Goal: Task Accomplishment & Management: Manage account settings

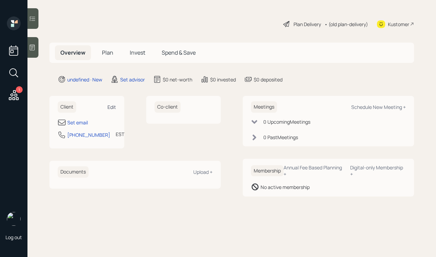
click at [110, 107] on div "Edit" at bounding box center [111, 107] width 9 height 7
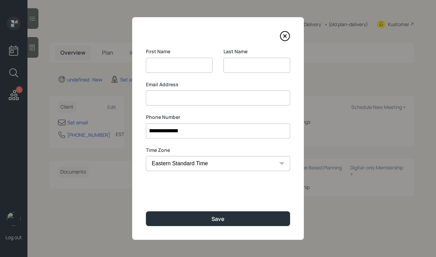
click at [159, 100] on input at bounding box center [218, 97] width 144 height 15
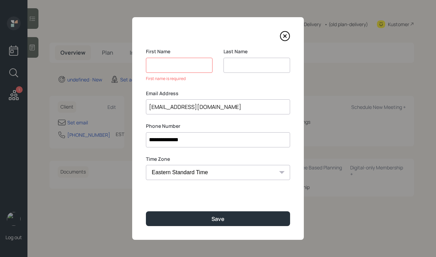
type input "[EMAIL_ADDRESS][DOMAIN_NAME]"
click at [180, 63] on input at bounding box center [179, 65] width 67 height 15
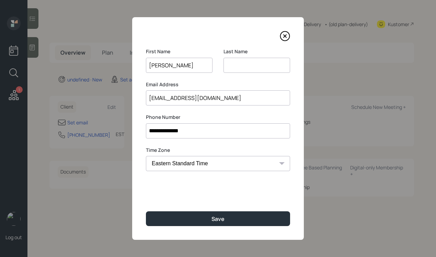
type input "[PERSON_NAME]"
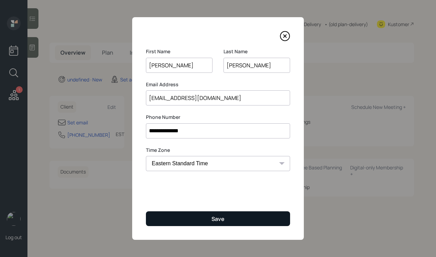
type input "[PERSON_NAME]"
click at [208, 219] on button "Save" at bounding box center [218, 218] width 144 height 15
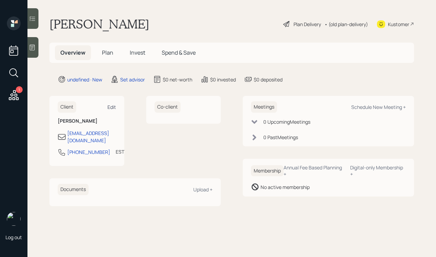
click at [108, 105] on div "Edit" at bounding box center [111, 107] width 9 height 7
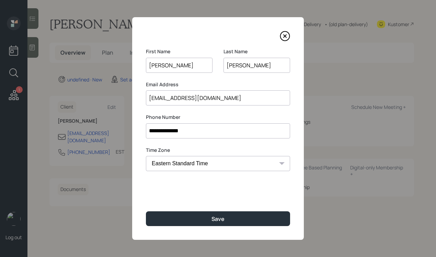
drag, startPoint x: 165, startPoint y: 99, endPoint x: 144, endPoint y: 98, distance: 21.3
click at [144, 98] on div "**********" at bounding box center [218, 128] width 172 height 223
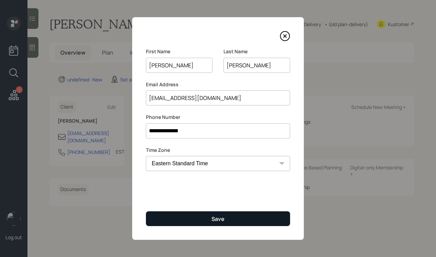
type input "[EMAIL_ADDRESS][DOMAIN_NAME]"
click at [226, 214] on button "Save" at bounding box center [218, 218] width 144 height 15
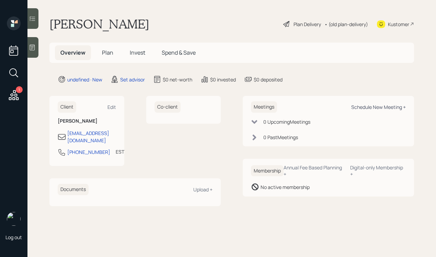
click at [364, 106] on div "Schedule New Meeting +" at bounding box center [378, 107] width 55 height 7
select select "round-[PERSON_NAME]"
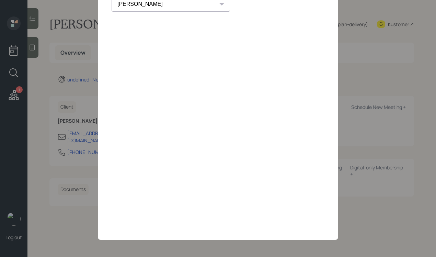
scroll to position [33, 0]
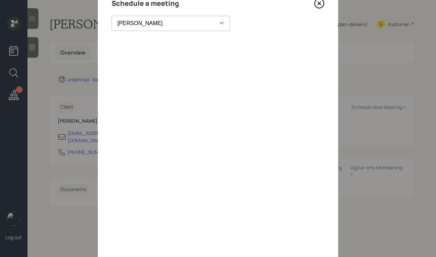
click at [319, 4] on icon at bounding box center [319, 3] width 3 height 3
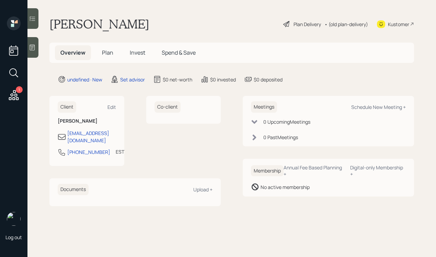
click at [30, 51] on div at bounding box center [32, 47] width 11 height 21
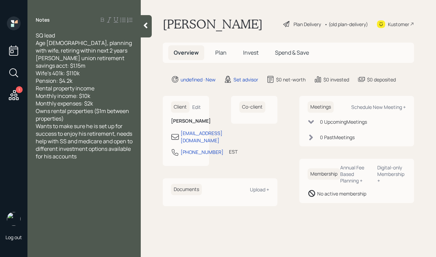
click at [88, 121] on div "Owns rental properties ($1m between properties)" at bounding box center [84, 114] width 97 height 15
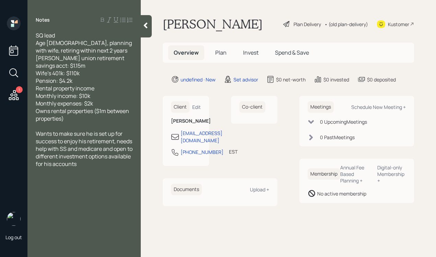
click at [140, 31] on div "Notes SQ lead Age [DEMOGRAPHIC_DATA], planning with wife, retiring within next …" at bounding box center [83, 132] width 113 height 232
click at [144, 24] on icon at bounding box center [145, 25] width 7 height 7
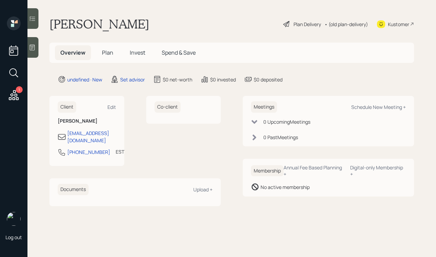
click at [34, 45] on icon at bounding box center [32, 47] width 7 height 7
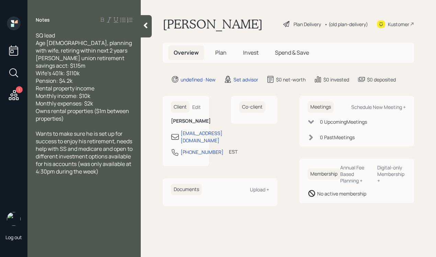
click at [145, 25] on icon at bounding box center [146, 26] width 4 height 6
